Goal: Navigation & Orientation: Find specific page/section

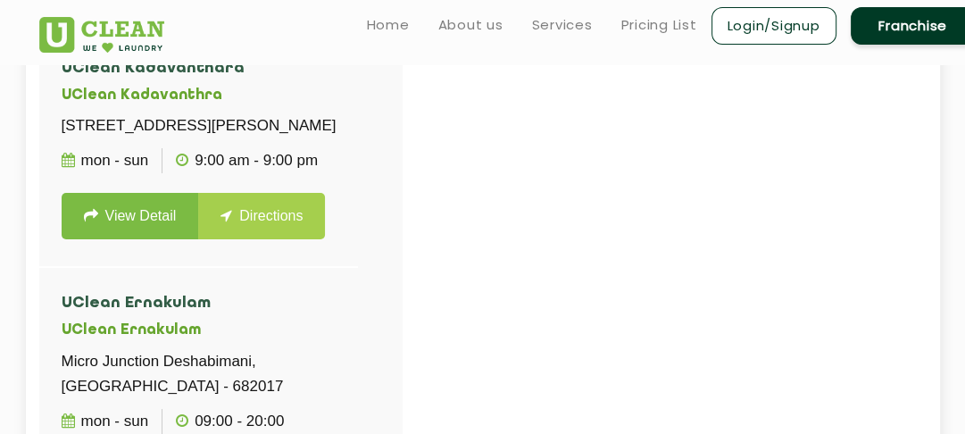
scroll to position [680, 0]
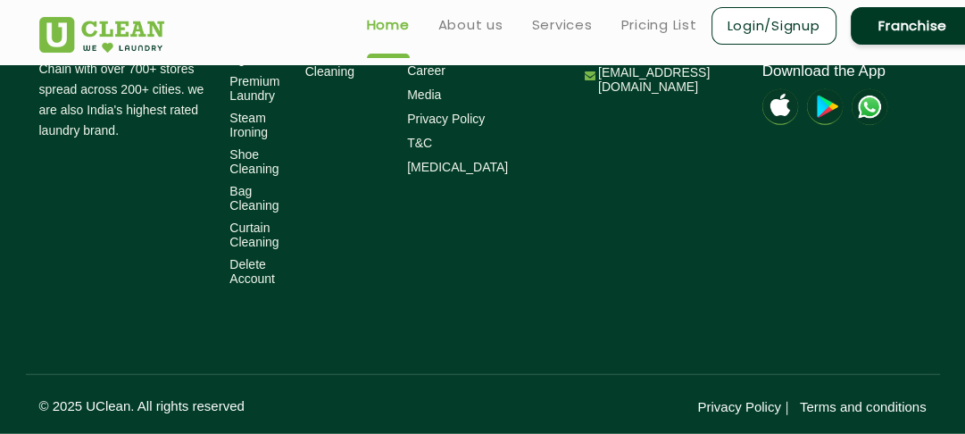
scroll to position [3069, 0]
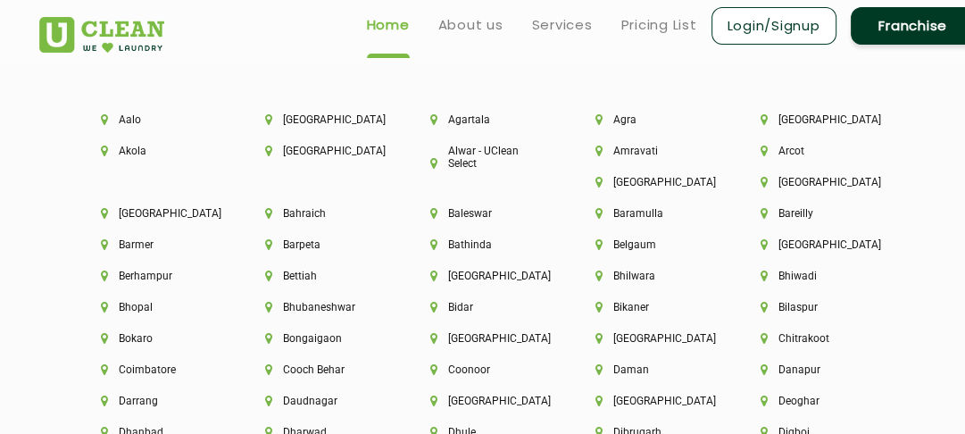
scroll to position [3844, 0]
click at [137, 344] on li "Bokaro" at bounding box center [153, 339] width 104 height 12
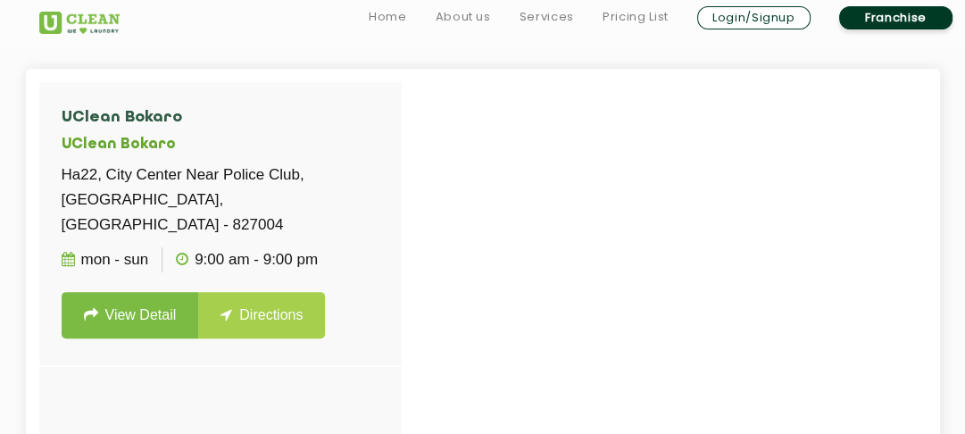
scroll to position [429, 0]
